Goal: Complete application form

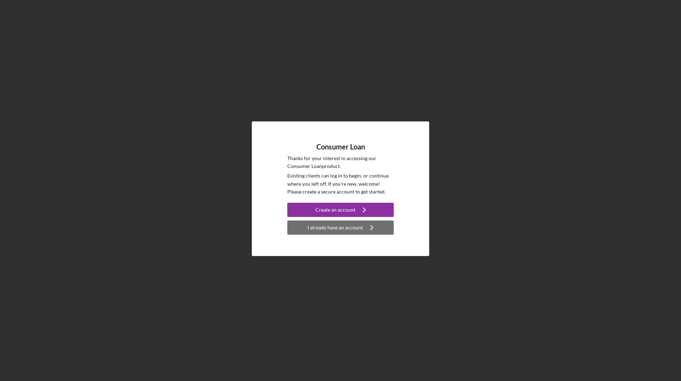
click at [328, 232] on div "I already have an account" at bounding box center [335, 227] width 55 height 14
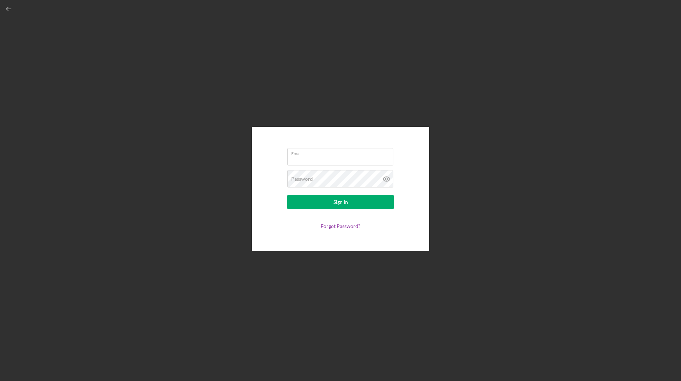
type input "[EMAIL_ADDRESS][DOMAIN_NAME]"
click at [327, 197] on button "Sign In" at bounding box center [340, 202] width 106 height 14
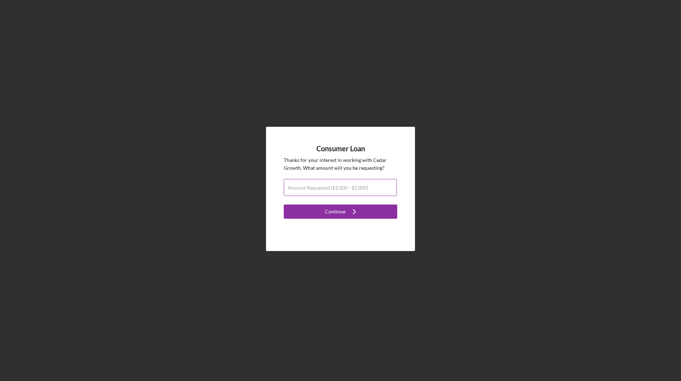
click at [328, 190] on label "Amount Requested ($1,000 - $5,000)" at bounding box center [328, 188] width 81 height 6
click at [328, 190] on input "Amount Requested ($1,000 - $5,000)" at bounding box center [340, 187] width 113 height 17
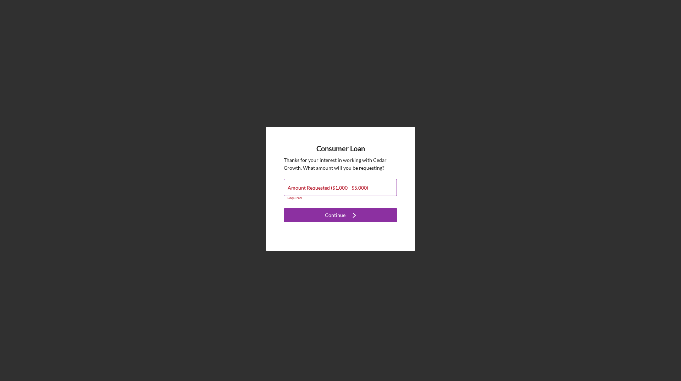
click at [350, 187] on label "Amount Requested ($1,000 - $5,000)" at bounding box center [328, 188] width 81 height 6
click at [350, 187] on input "Amount Requested ($1,000 - $5,000)" at bounding box center [340, 187] width 113 height 17
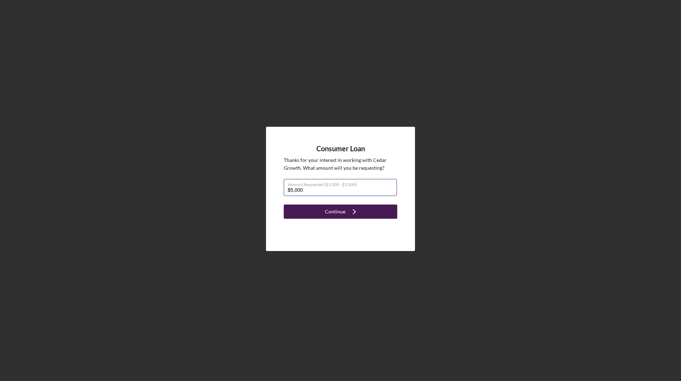
type input "$5,000"
click at [367, 209] on button "Continue Icon/Navigate" at bounding box center [341, 211] width 114 height 14
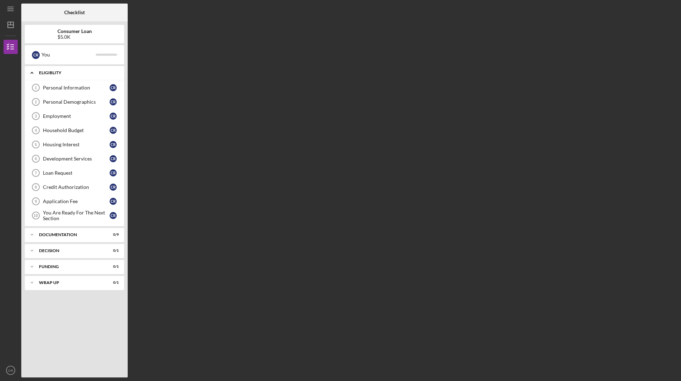
click at [29, 73] on icon "Icon/Expander" at bounding box center [32, 73] width 14 height 14
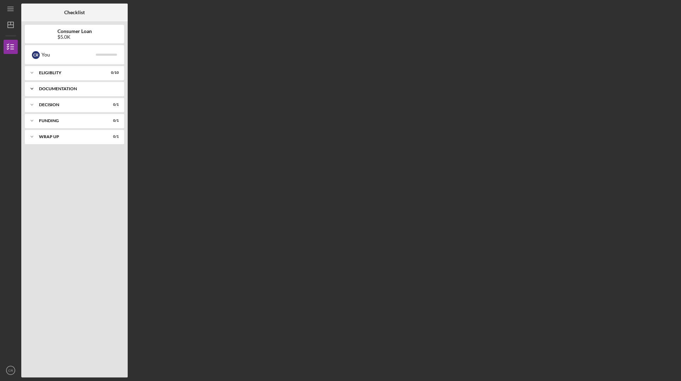
click at [36, 87] on icon "Icon/Expander" at bounding box center [32, 89] width 14 height 14
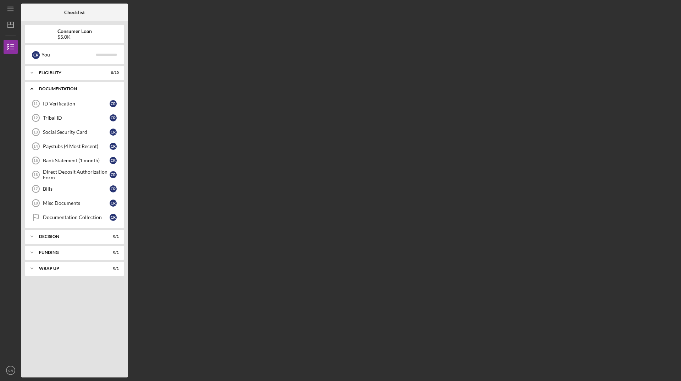
click at [31, 89] on icon "Icon/Expander" at bounding box center [32, 89] width 14 height 14
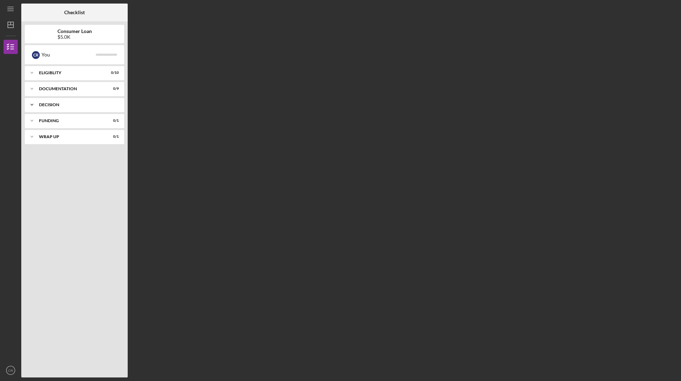
click at [31, 101] on icon "Icon/Expander" at bounding box center [32, 105] width 14 height 14
click at [38, 120] on icon "Pre-Approval Phase" at bounding box center [36, 120] width 18 height 18
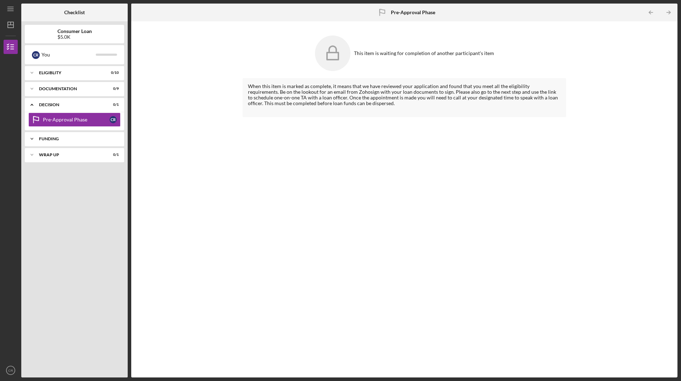
click at [41, 136] on div "Icon/Expander Funding 0 / 1" at bounding box center [74, 139] width 99 height 14
click at [37, 147] on icon "Transfer Funds" at bounding box center [36, 154] width 18 height 18
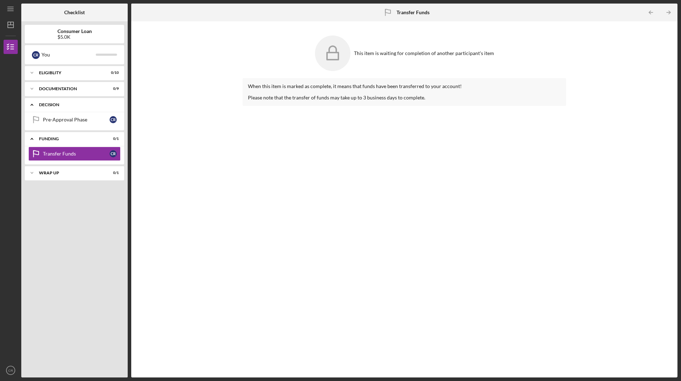
click at [33, 103] on icon "Icon/Expander" at bounding box center [32, 105] width 14 height 14
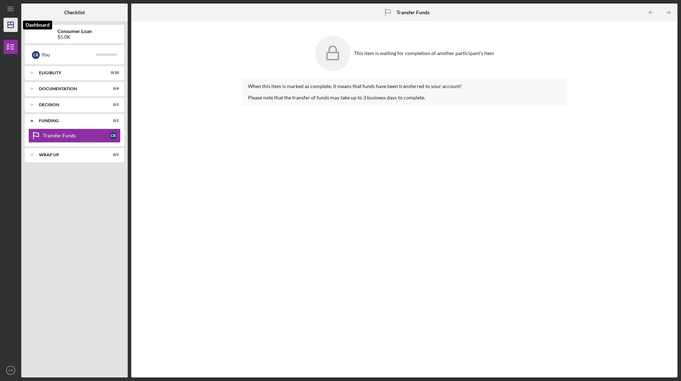
click at [7, 29] on icon "Icon/Dashboard" at bounding box center [11, 25] width 18 height 18
